Goal: Navigation & Orientation: Find specific page/section

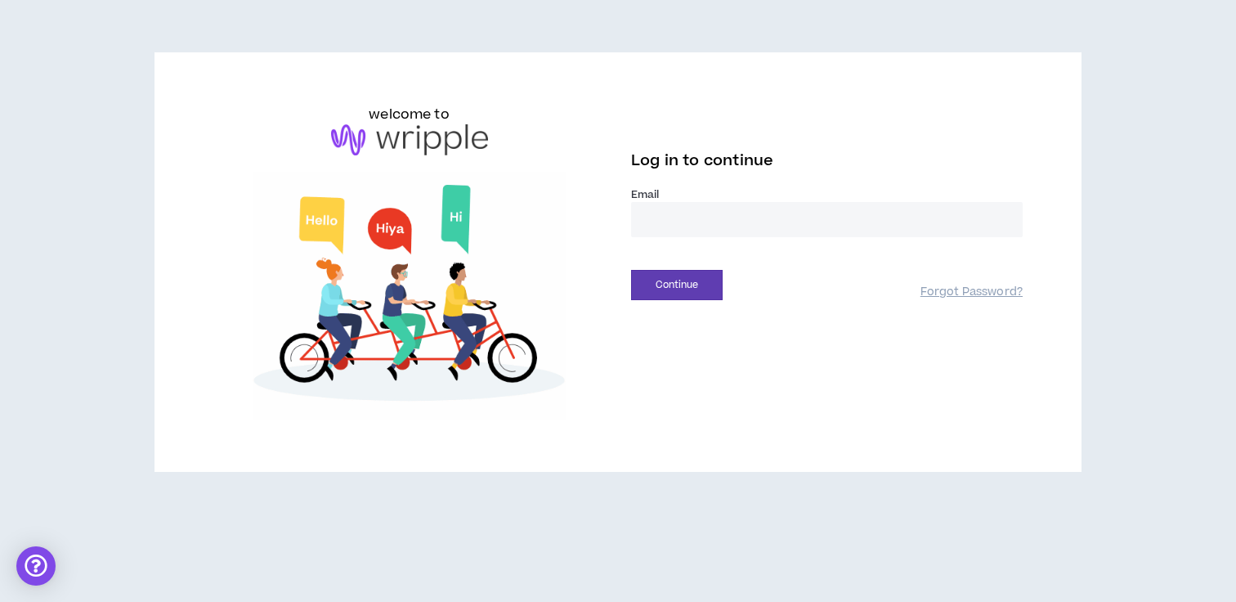
click at [725, 216] on input "email" at bounding box center [827, 219] width 392 height 35
type input "**********"
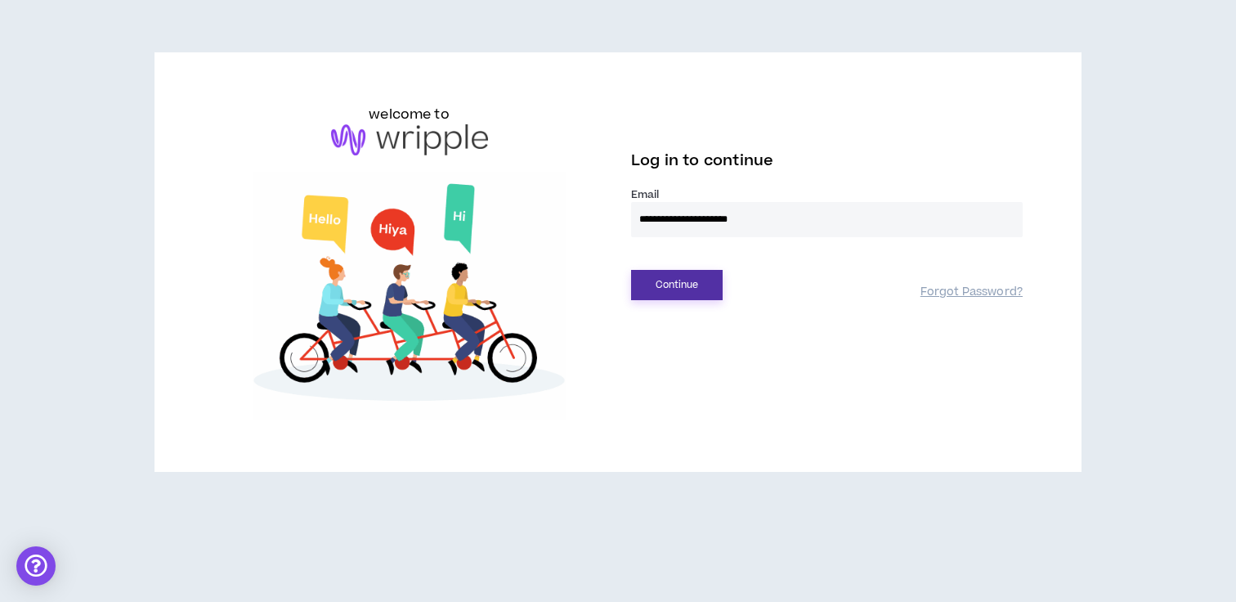
click at [679, 278] on button "Continue" at bounding box center [677, 285] width 92 height 30
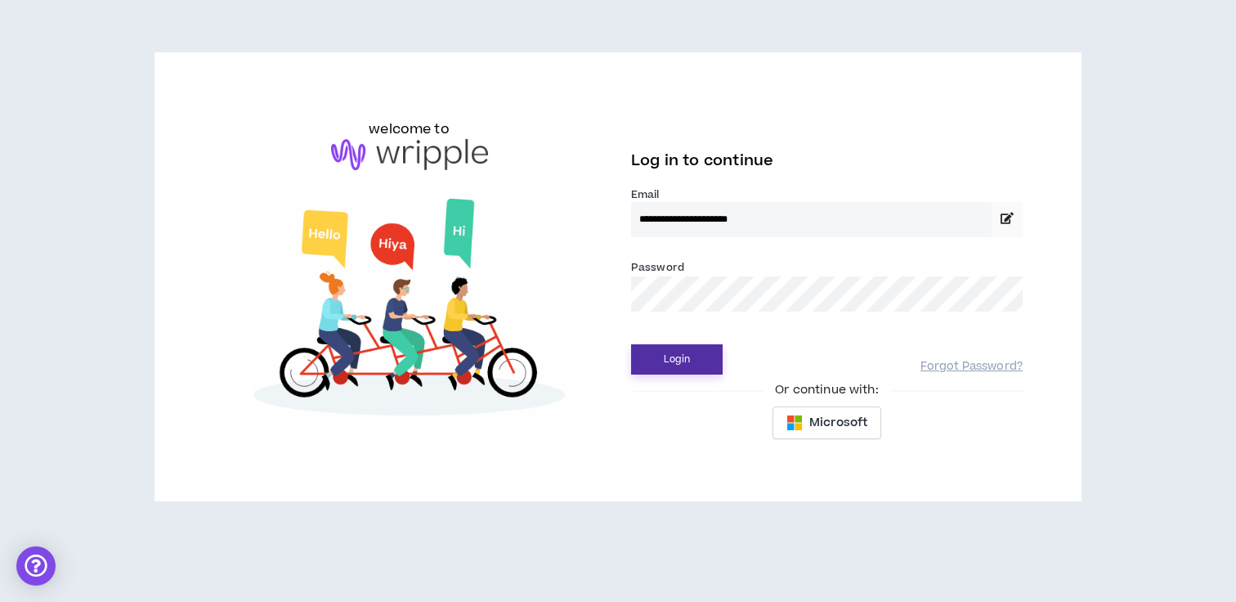
click at [698, 356] on button "Login" at bounding box center [677, 359] width 92 height 30
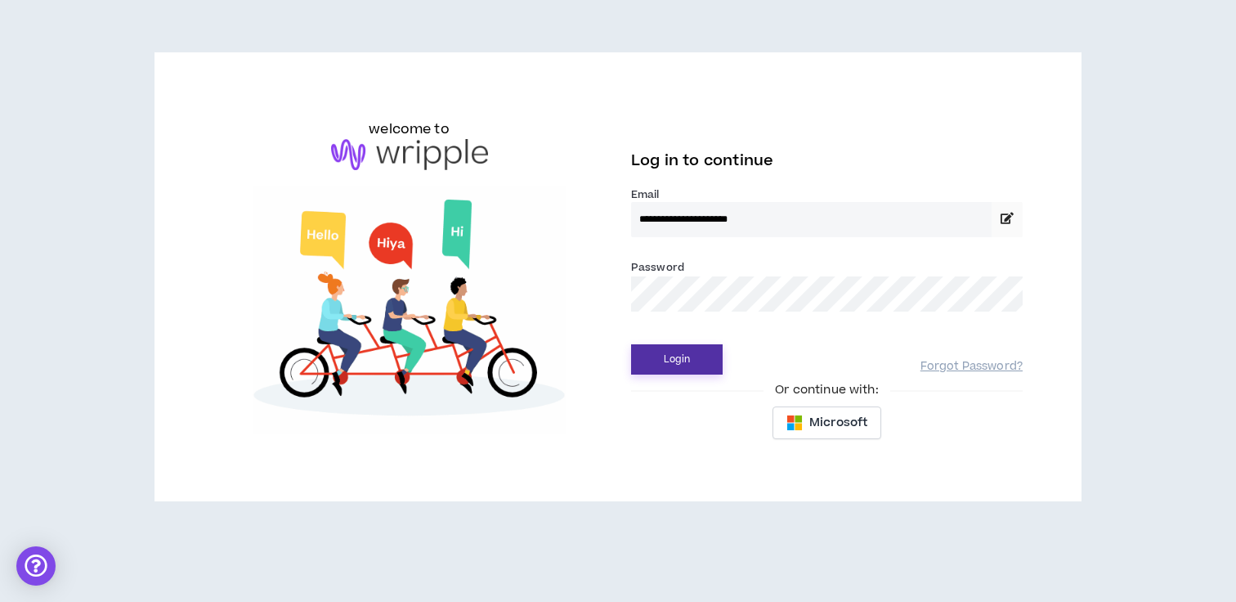
click at [694, 346] on button "Login" at bounding box center [677, 359] width 92 height 30
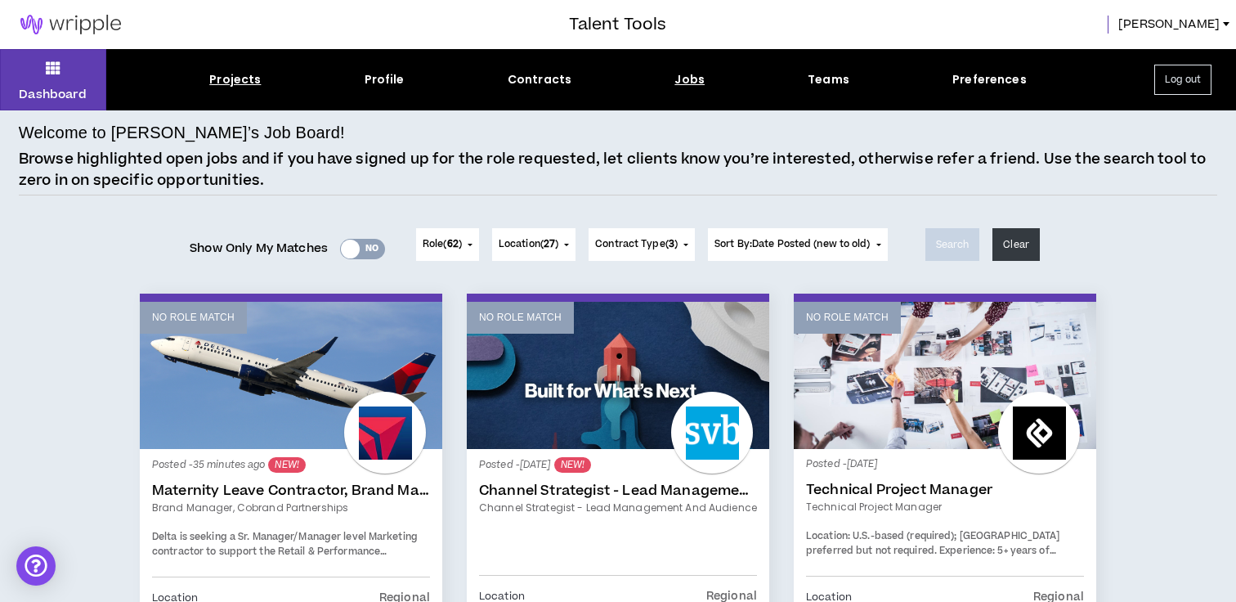
click at [222, 85] on div "Projects" at bounding box center [235, 79] width 52 height 17
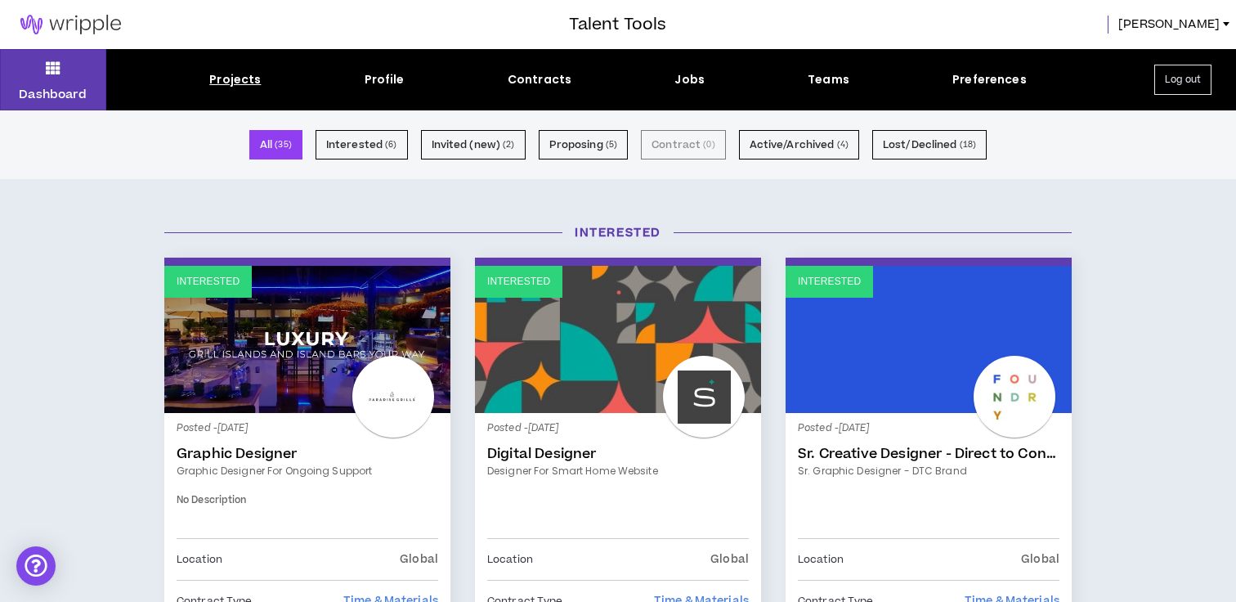
click at [272, 151] on button "All ( 35 )" at bounding box center [275, 144] width 53 height 29
click at [44, 83] on button "Dashboard" at bounding box center [53, 79] width 106 height 61
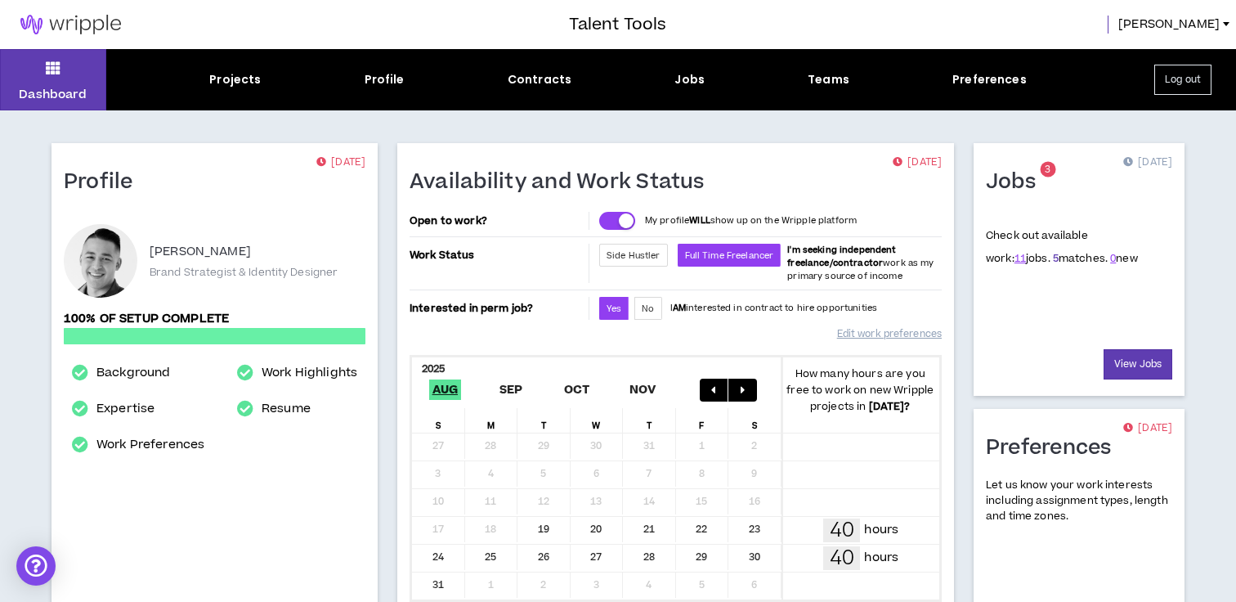
click at [1053, 256] on link "5" at bounding box center [1056, 258] width 6 height 15
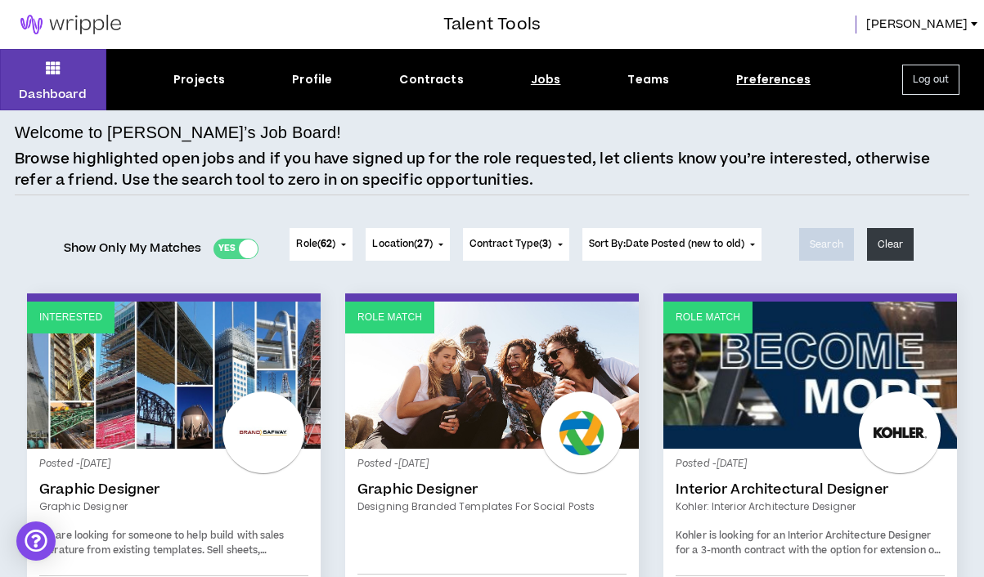
click at [771, 79] on div "Preferences" at bounding box center [773, 79] width 74 height 17
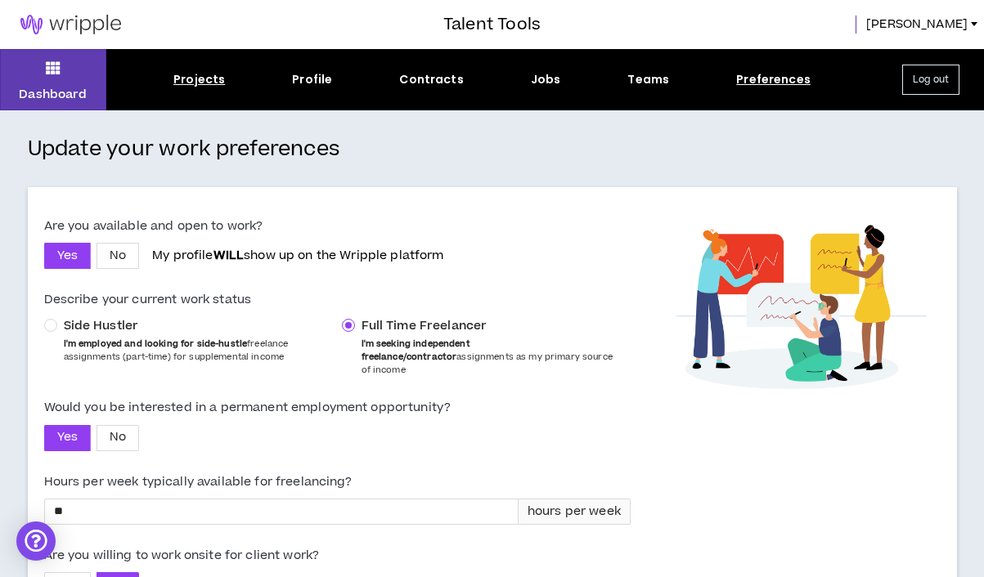
click at [212, 79] on div "Projects" at bounding box center [199, 79] width 52 height 17
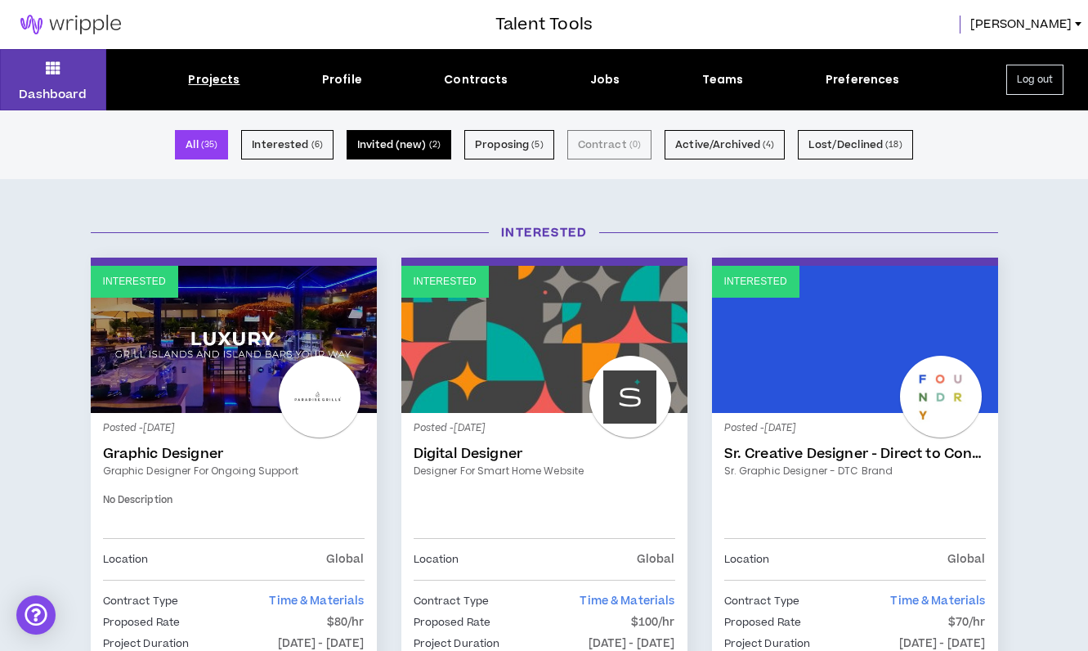
click at [402, 144] on button "Invited (new) ( 2 )" at bounding box center [399, 144] width 105 height 29
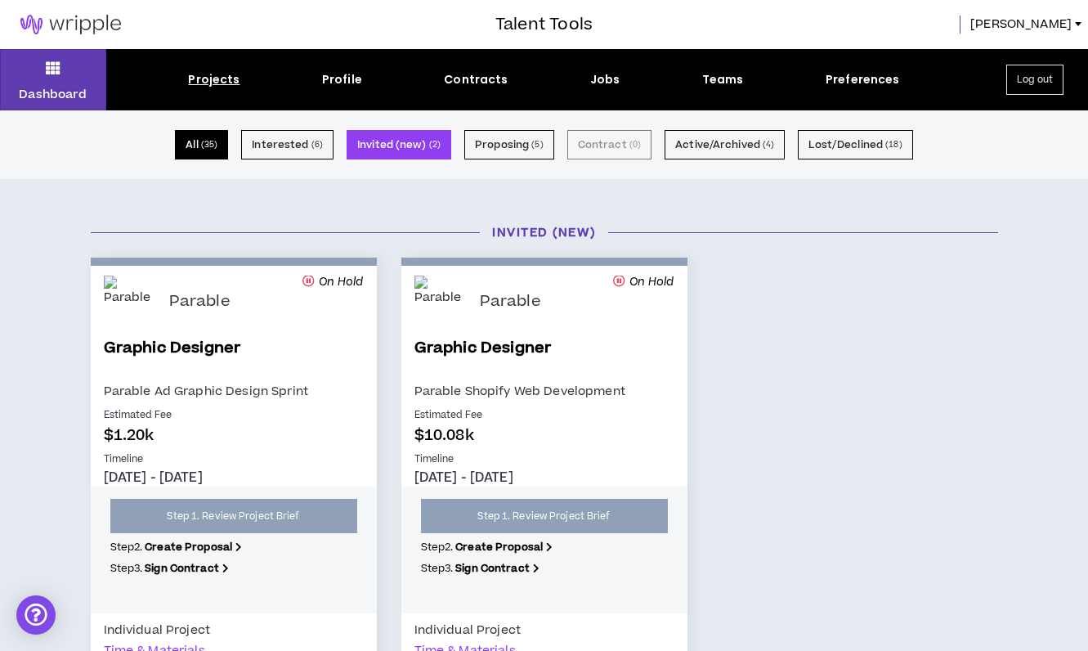
click at [213, 146] on small "( 35 )" at bounding box center [209, 144] width 17 height 15
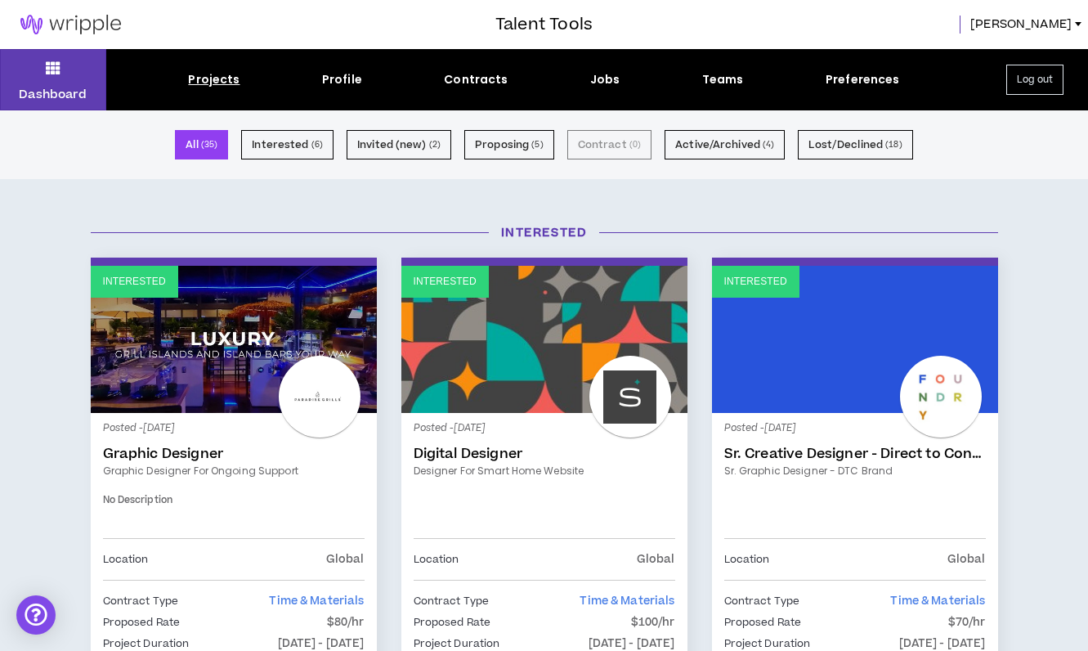
click at [81, 16] on img at bounding box center [70, 25] width 141 height 20
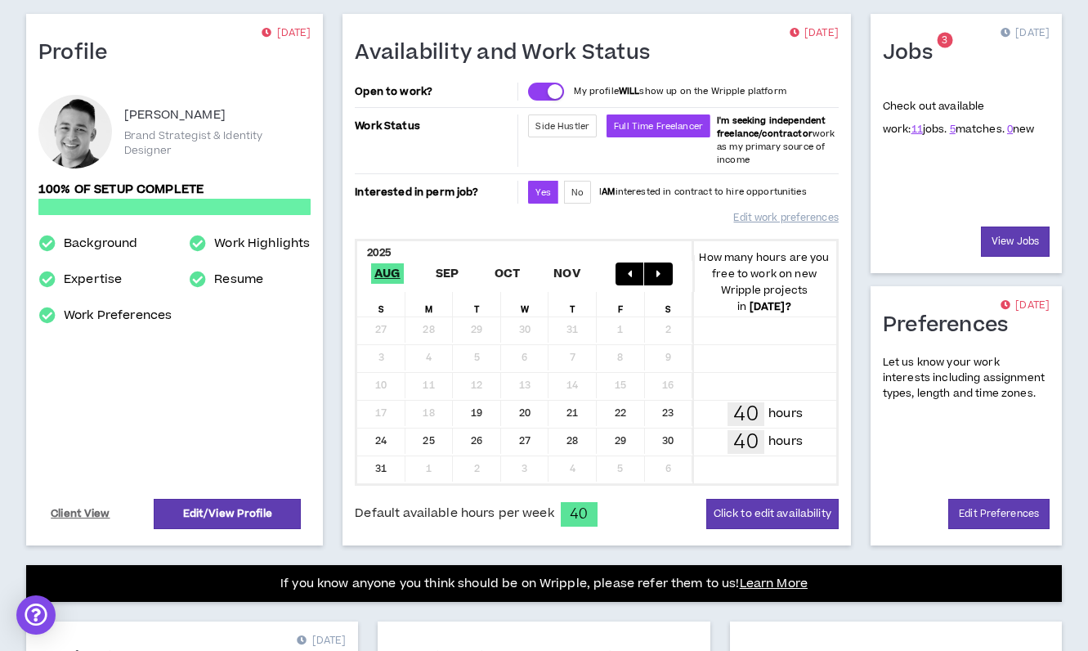
scroll to position [131, 0]
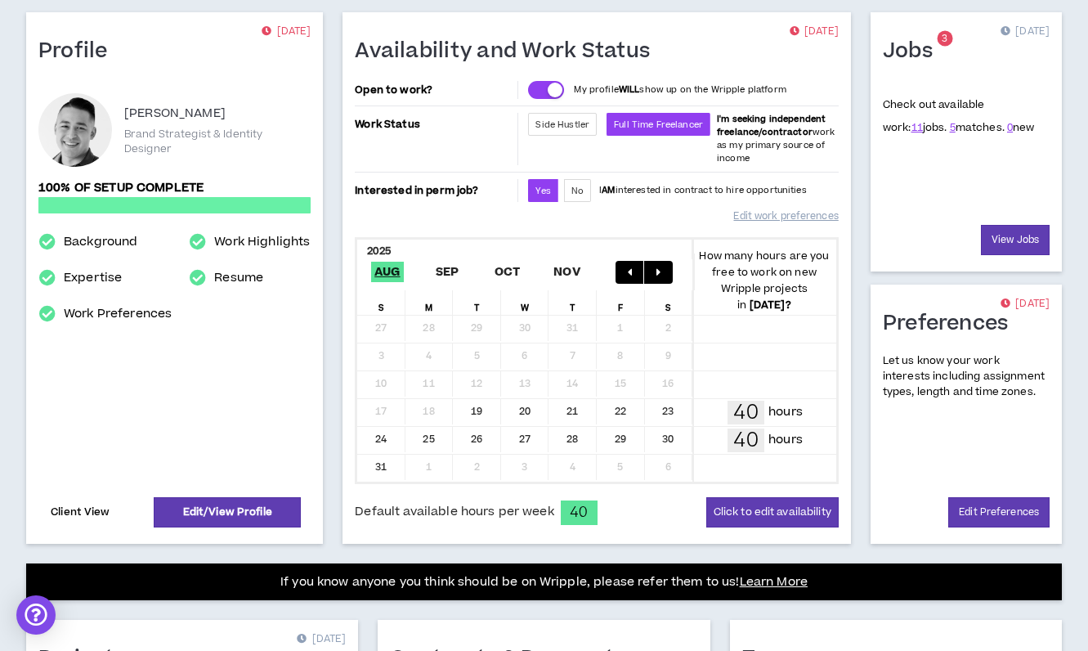
click at [84, 510] on link "Client View" at bounding box center [80, 512] width 65 height 29
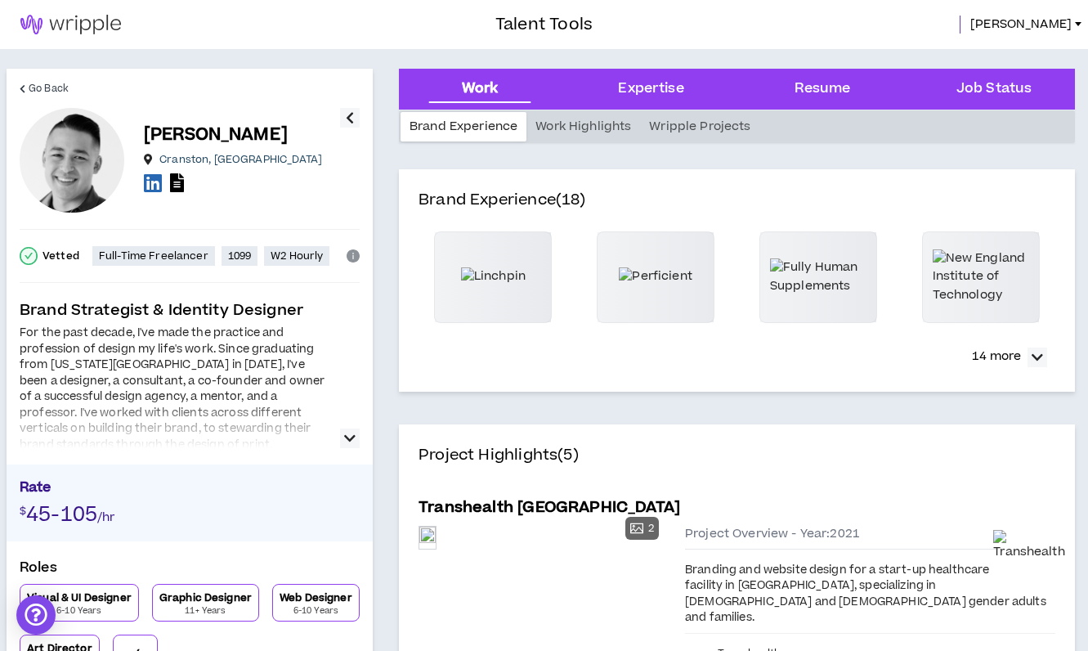
scroll to position [14, 0]
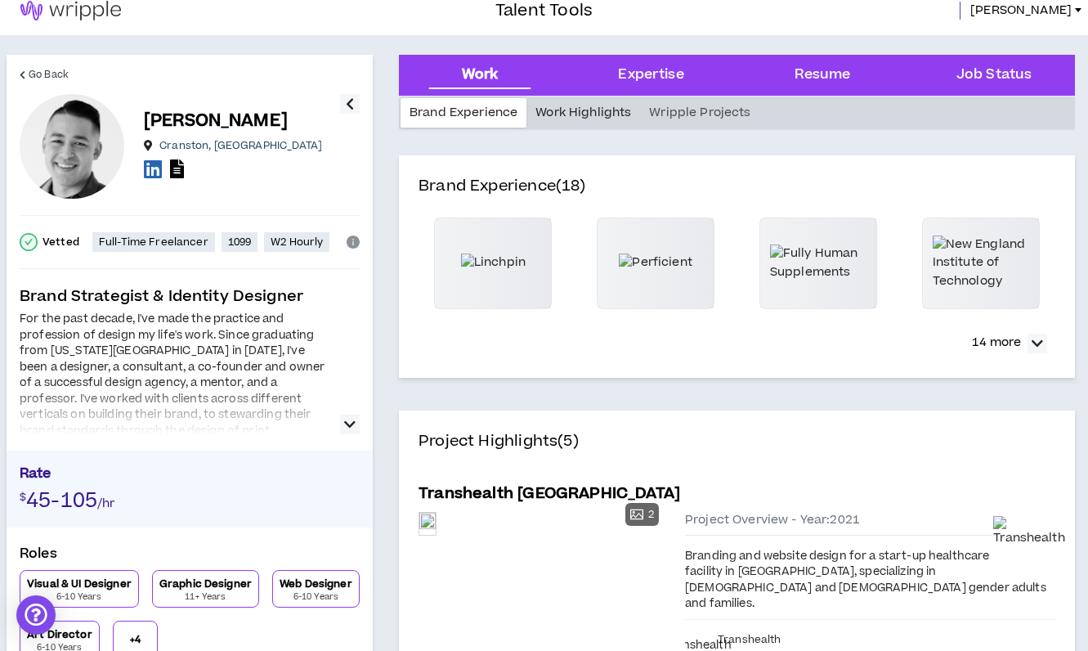
click at [596, 105] on div "Work Highlights" at bounding box center [584, 112] width 114 height 29
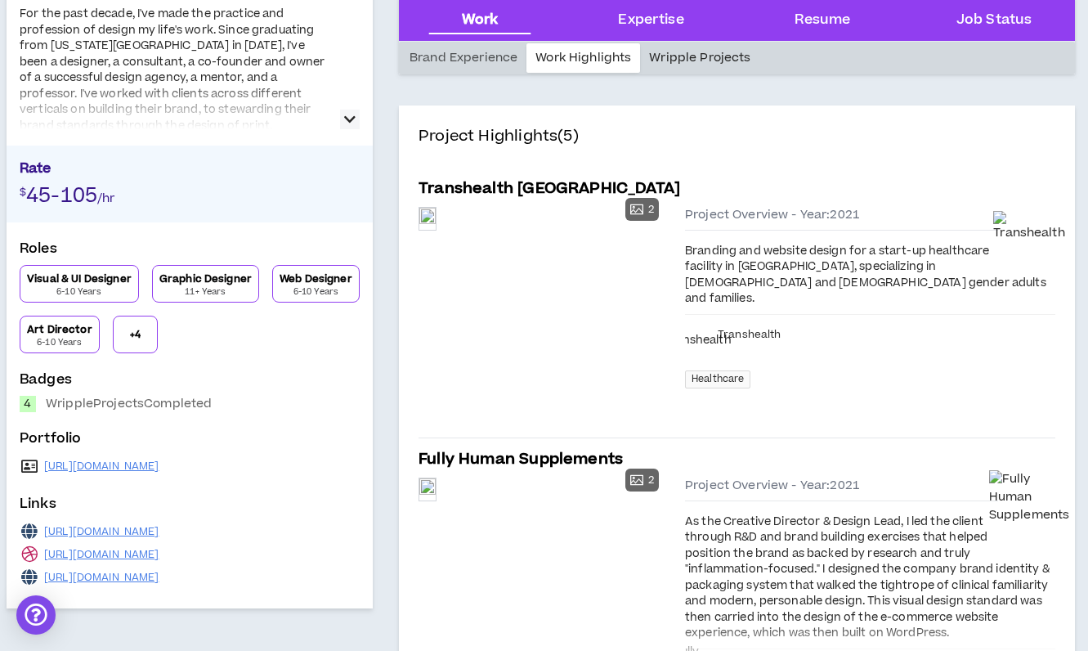
click at [693, 59] on div "Wripple Projects" at bounding box center [699, 57] width 119 height 29
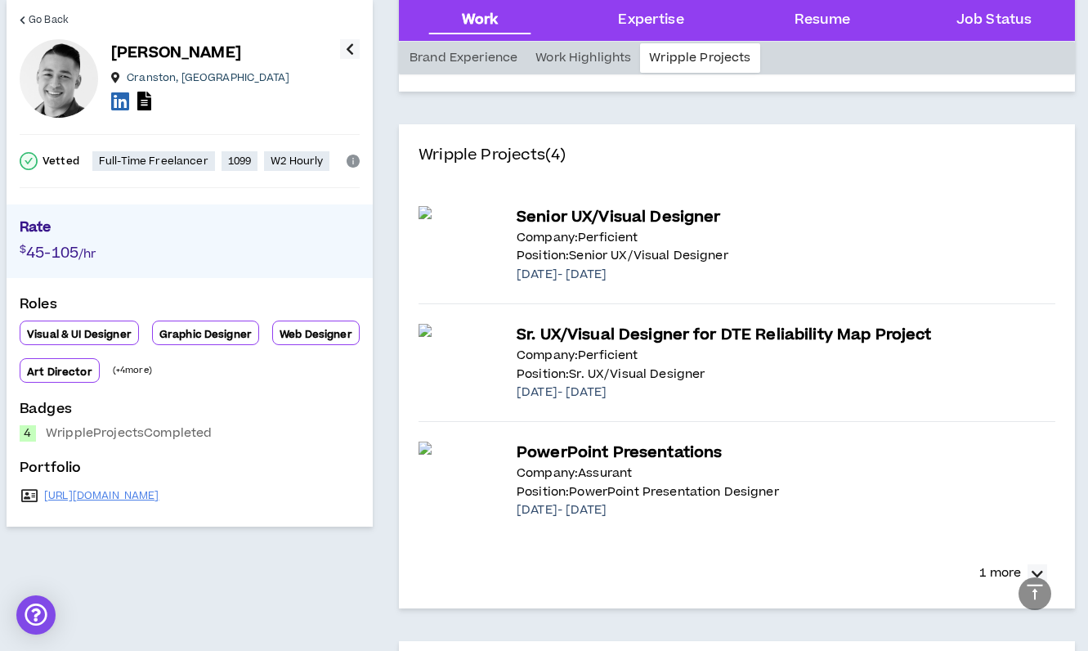
scroll to position [1358, 0]
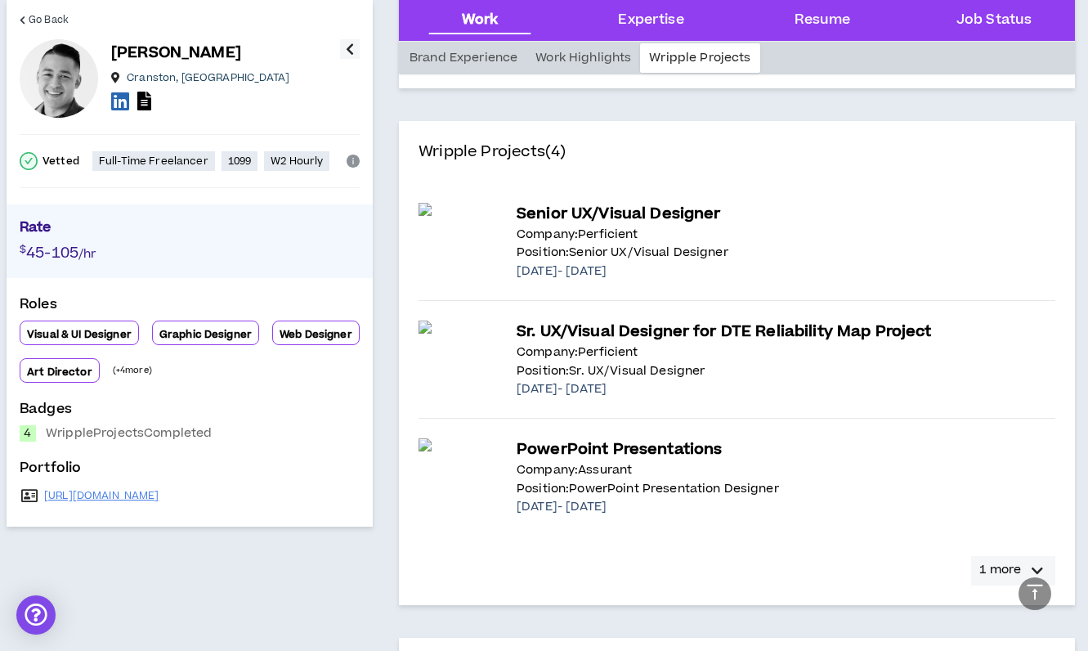
click at [1002, 562] on p "1 more" at bounding box center [1001, 570] width 42 height 18
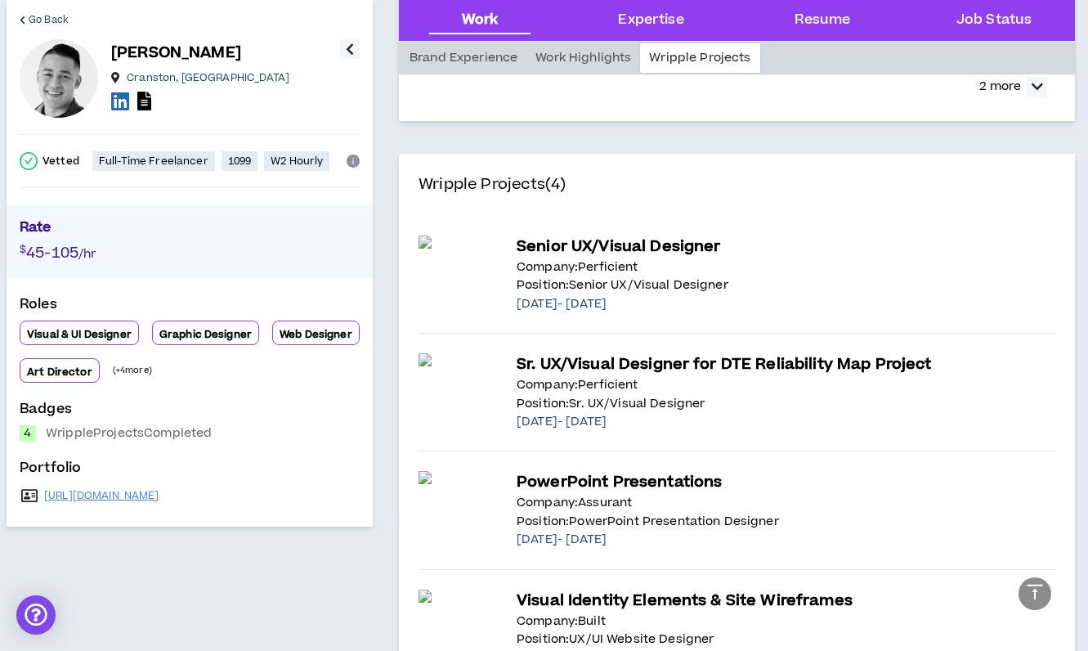
scroll to position [1319, 0]
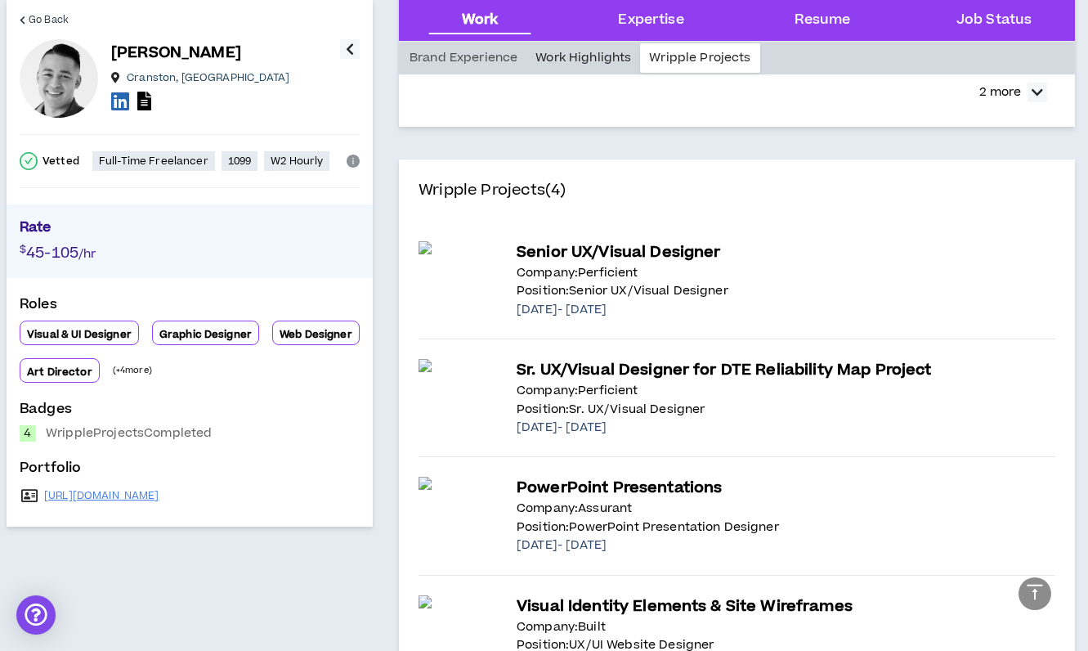
click at [609, 58] on div "Work Highlights" at bounding box center [584, 57] width 114 height 29
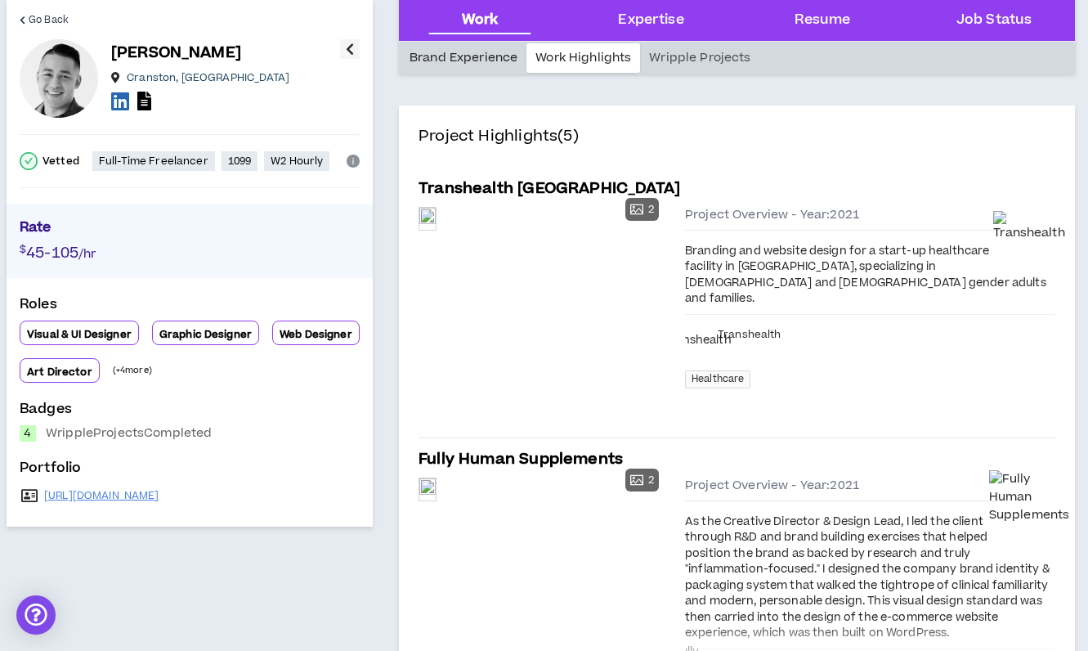
click at [469, 52] on div "Brand Experience" at bounding box center [464, 57] width 126 height 29
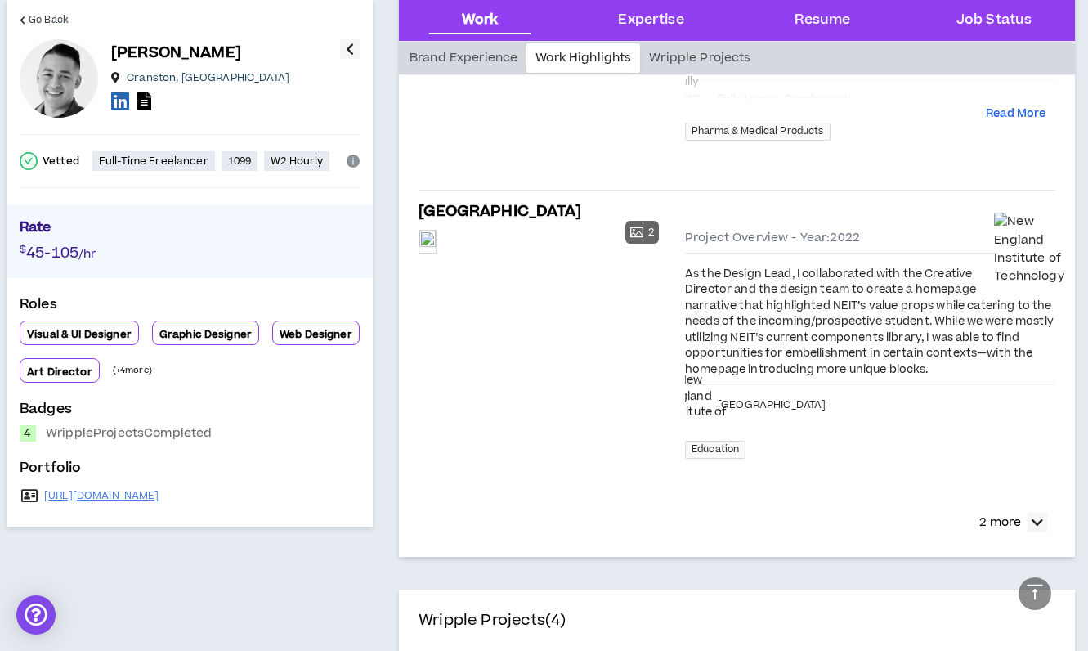
scroll to position [909, 0]
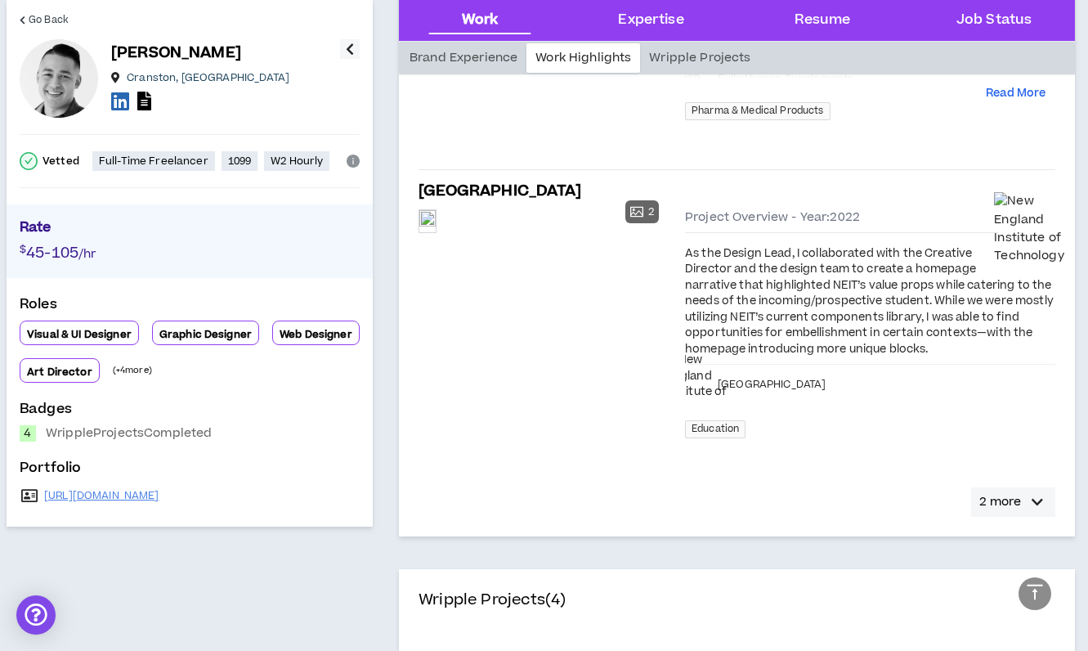
click at [1037, 492] on icon "button" at bounding box center [1037, 502] width 11 height 20
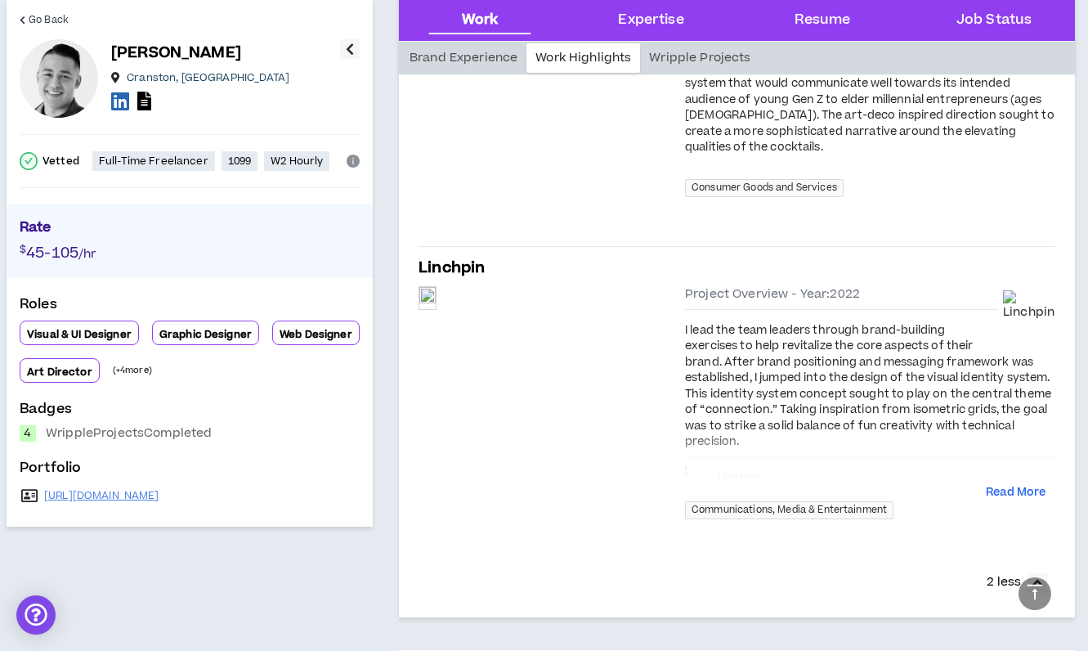
scroll to position [0, 0]
